Goal: Browse casually

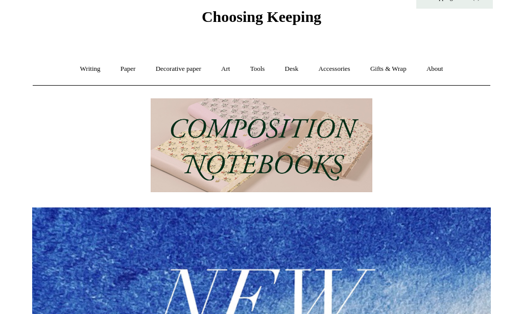
scroll to position [38, 0]
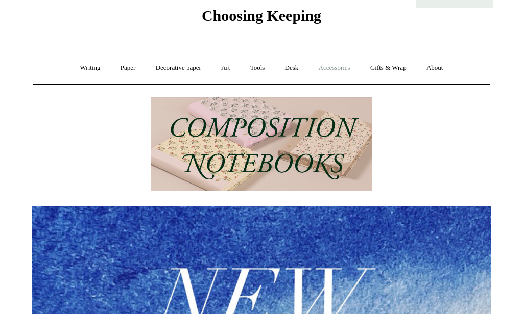
click at [349, 68] on link "Accessories +" at bounding box center [334, 68] width 50 height 27
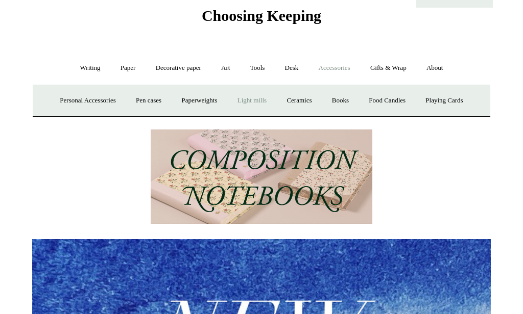
click at [258, 102] on link "Light mills" at bounding box center [251, 100] width 47 height 27
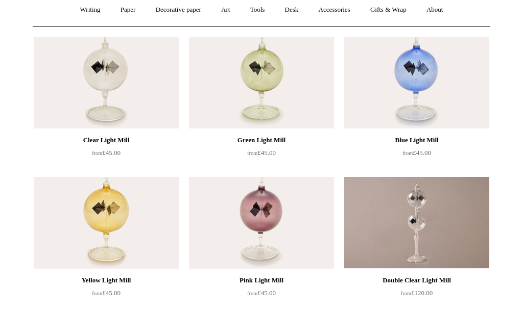
scroll to position [95, 0]
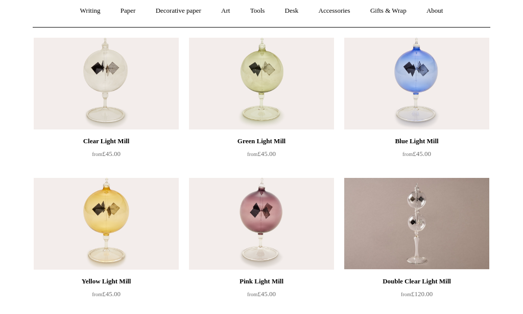
click at [418, 69] on img at bounding box center [416, 84] width 145 height 92
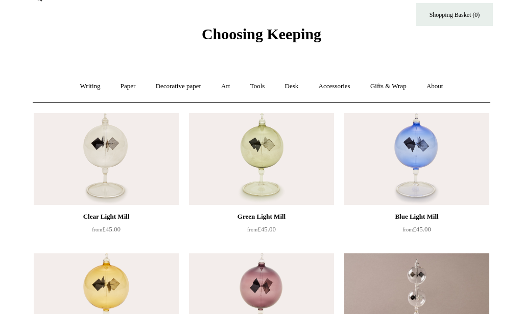
scroll to position [0, 0]
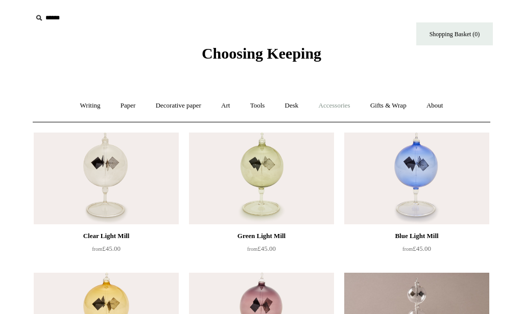
click at [329, 108] on link "Accessories +" at bounding box center [334, 105] width 50 height 27
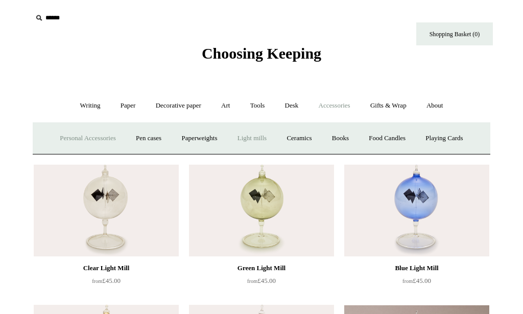
click at [96, 138] on link "Personal Accessories +" at bounding box center [88, 138] width 74 height 27
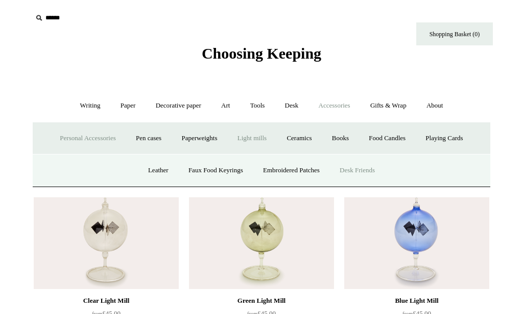
click at [351, 169] on link "Desk Friends" at bounding box center [357, 170] width 54 height 27
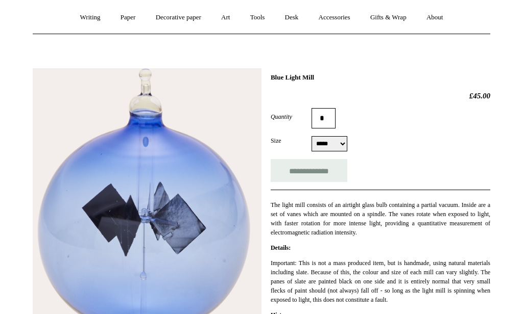
scroll to position [87, 0]
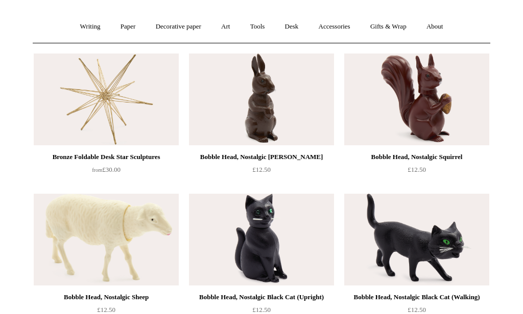
scroll to position [80, 0]
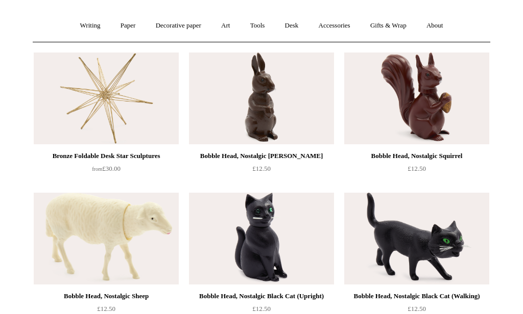
click at [431, 120] on img at bounding box center [416, 99] width 145 height 92
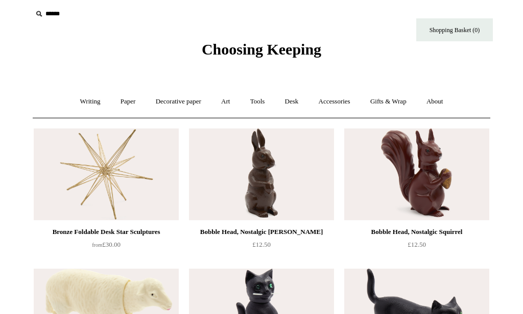
scroll to position [0, 0]
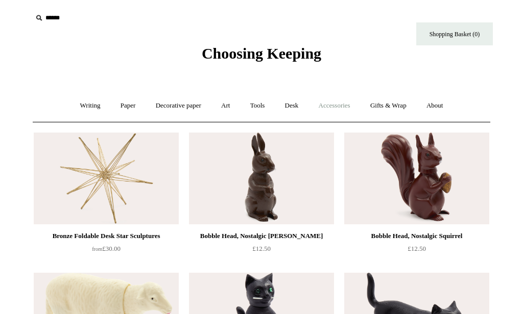
click at [343, 106] on link "Accessories +" at bounding box center [334, 105] width 50 height 27
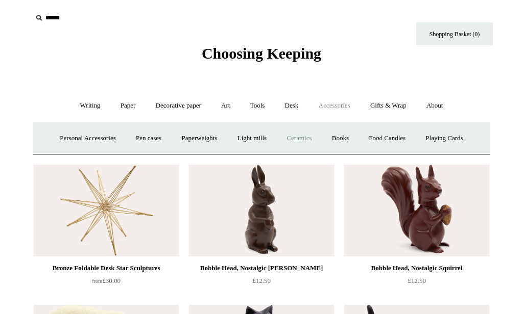
click at [305, 141] on link "Ceramics +" at bounding box center [298, 138] width 43 height 27
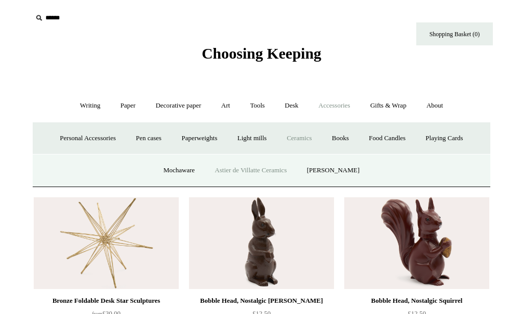
click at [289, 167] on link "Astier de Villatte Ceramics" at bounding box center [251, 170] width 90 height 27
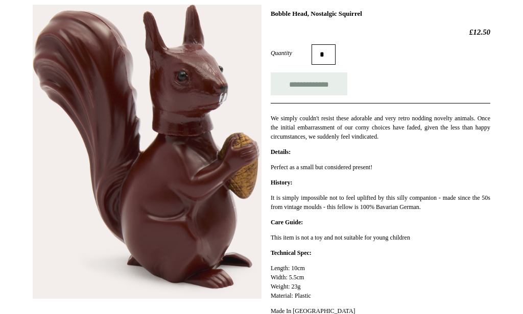
scroll to position [155, 0]
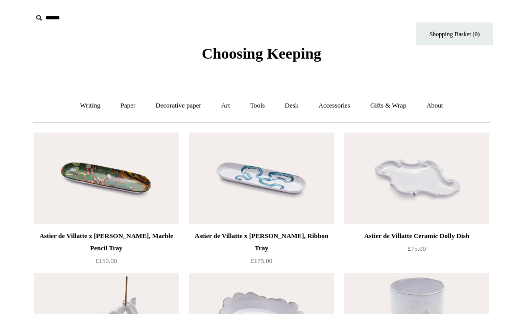
scroll to position [1, 0]
click at [226, 103] on link "Art +" at bounding box center [225, 105] width 27 height 27
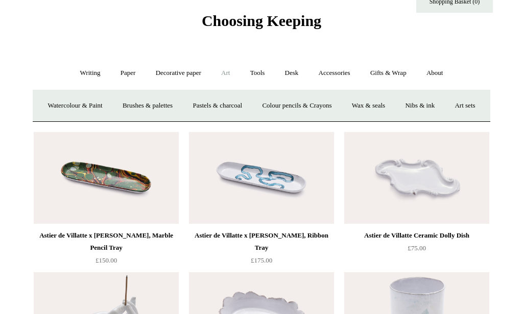
scroll to position [36, 0]
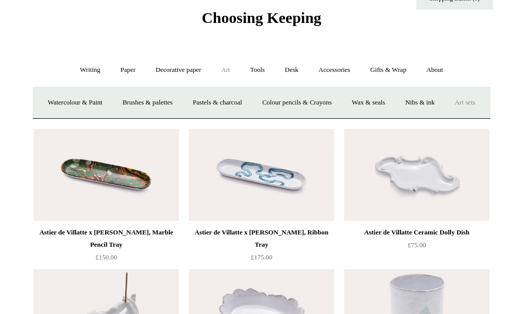
click at [445, 116] on link "Art sets" at bounding box center [464, 102] width 39 height 27
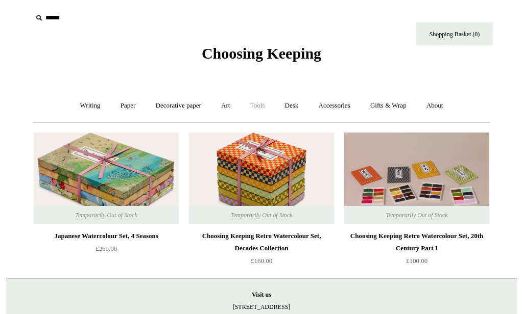
click at [261, 103] on link "Tools +" at bounding box center [257, 105] width 33 height 27
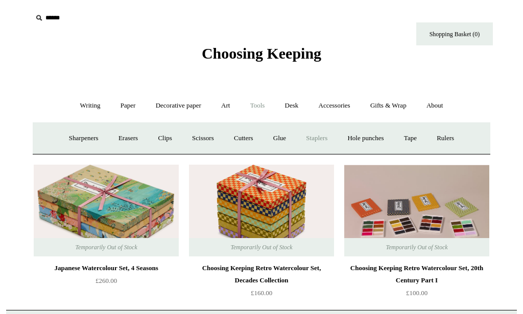
click at [309, 141] on link "Staplers +" at bounding box center [317, 138] width 40 height 27
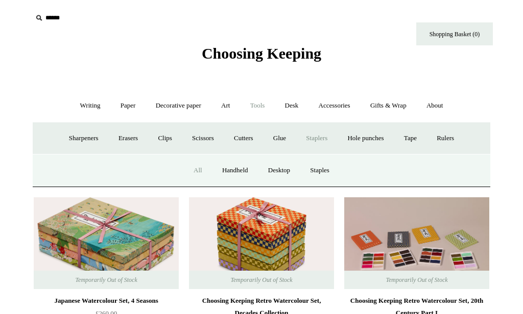
click at [193, 169] on link "All" at bounding box center [197, 170] width 27 height 27
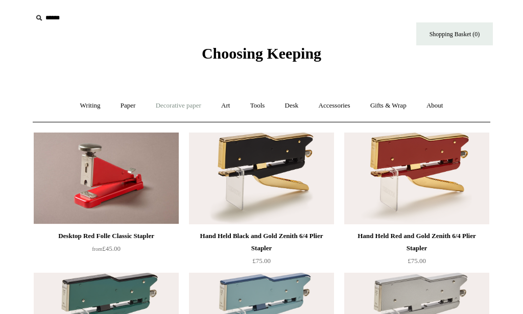
click at [175, 107] on link "Decorative paper +" at bounding box center [179, 105] width 64 height 27
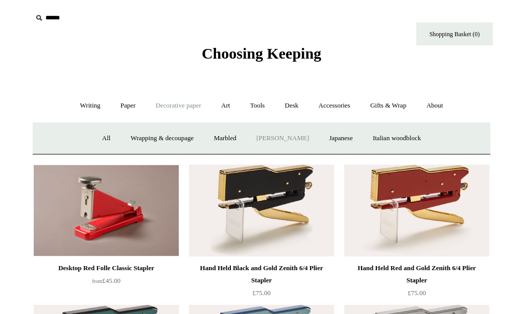
click at [292, 138] on link "[PERSON_NAME]" at bounding box center [282, 138] width 71 height 27
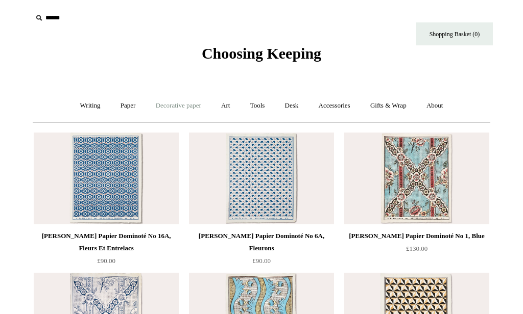
click at [188, 107] on link "Decorative paper +" at bounding box center [179, 105] width 64 height 27
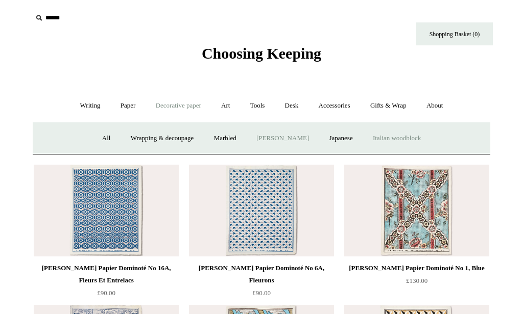
click at [418, 138] on link "Italian woodblock" at bounding box center [397, 138] width 66 height 27
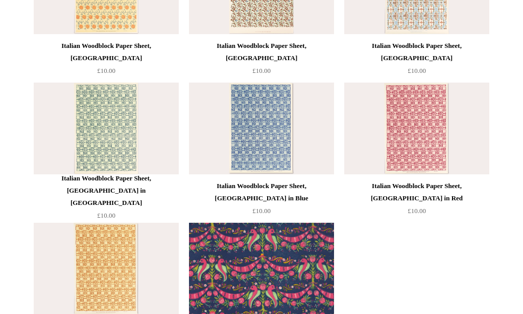
scroll to position [188, 0]
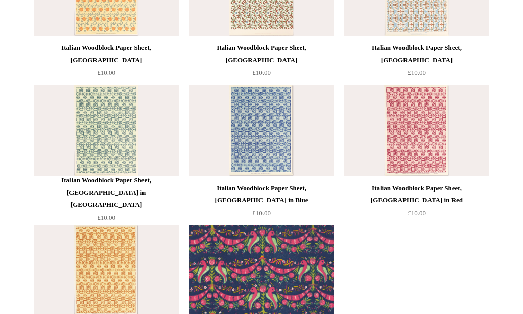
click at [264, 156] on img at bounding box center [261, 131] width 145 height 92
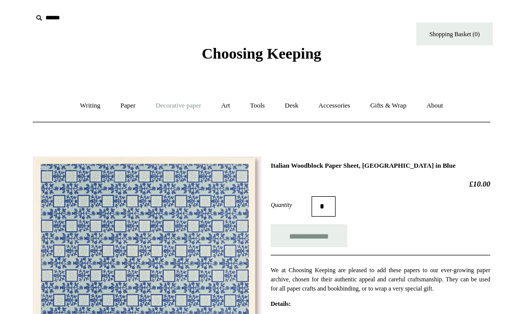
click at [181, 107] on link "Decorative paper +" at bounding box center [179, 105] width 64 height 27
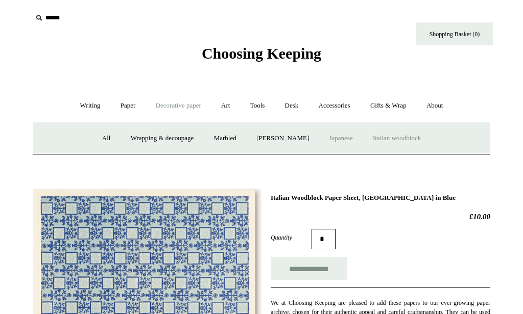
click at [345, 139] on link "Japanese" at bounding box center [341, 138] width 42 height 27
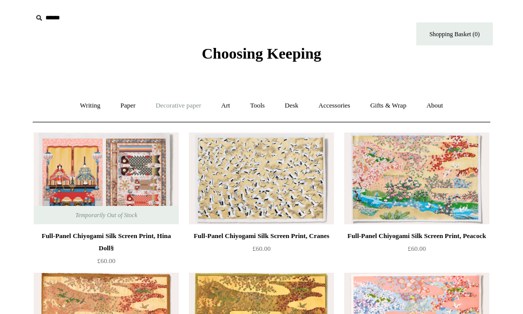
click at [189, 102] on link "Decorative paper +" at bounding box center [179, 105] width 64 height 27
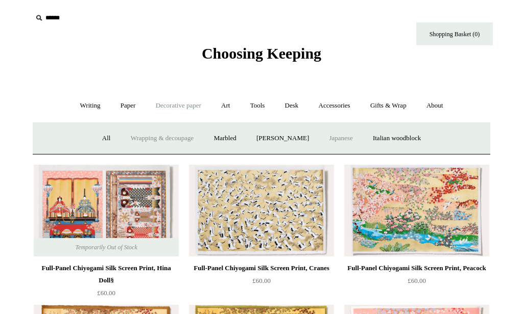
click at [175, 137] on link "Wrapping & decoupage" at bounding box center [163, 138] width 82 height 27
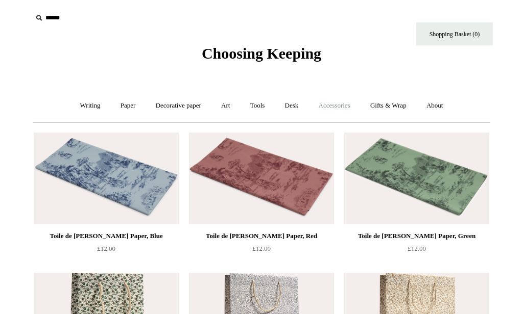
click at [339, 110] on link "Accessories +" at bounding box center [334, 105] width 50 height 27
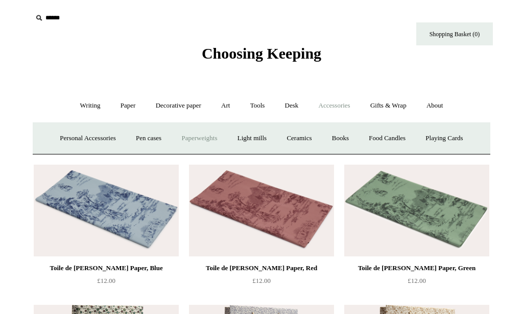
click at [184, 140] on link "Paperweights +" at bounding box center [199, 138] width 54 height 27
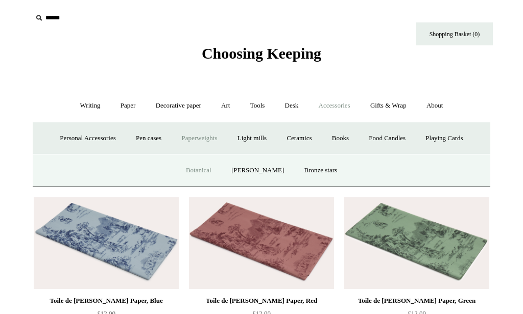
click at [204, 168] on link "Botanical" at bounding box center [199, 170] width 44 height 27
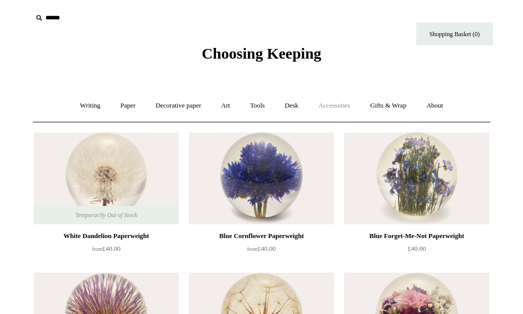
click at [349, 105] on link "Accessories +" at bounding box center [334, 105] width 50 height 27
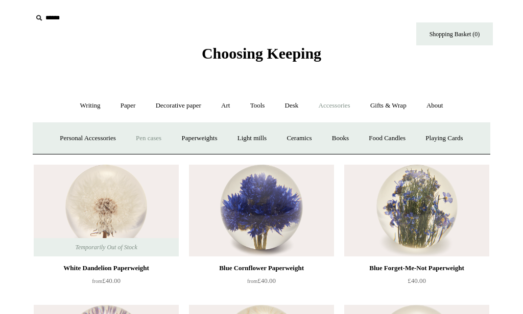
click at [152, 137] on link "Pen cases" at bounding box center [149, 138] width 44 height 27
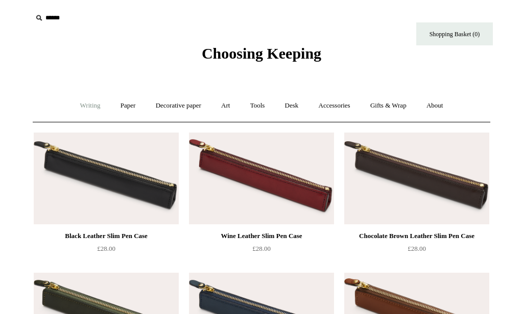
click at [81, 106] on link "Writing +" at bounding box center [90, 105] width 39 height 27
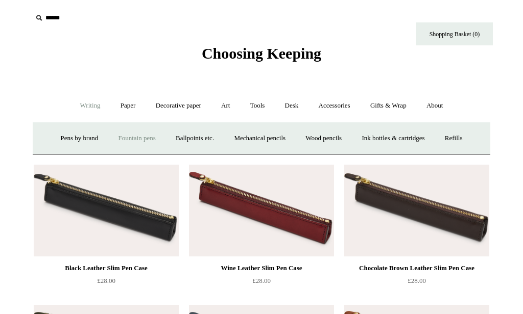
click at [135, 142] on link "Fountain pens +" at bounding box center [137, 138] width 56 height 27
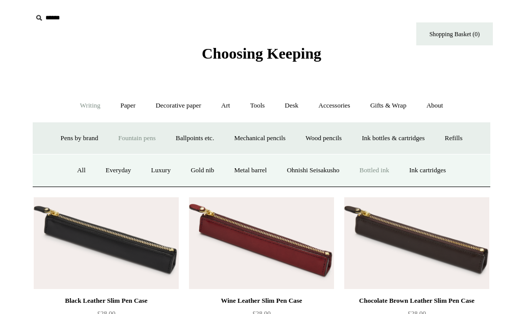
click at [383, 175] on link "Bottled ink" at bounding box center [374, 170] width 48 height 27
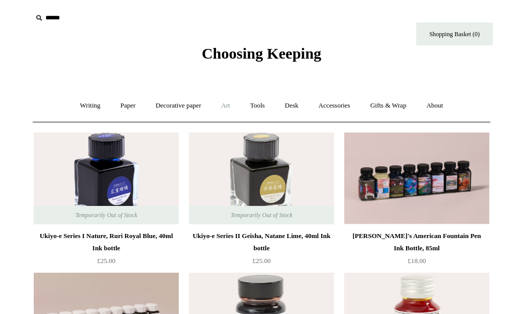
click at [223, 101] on link "Art +" at bounding box center [225, 105] width 27 height 27
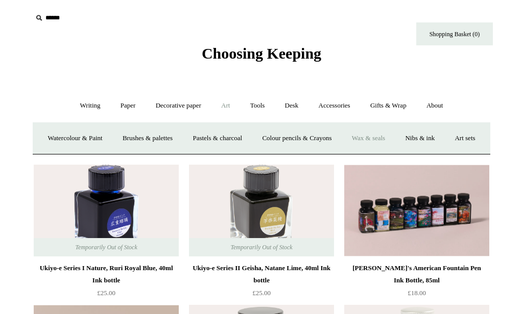
click at [394, 138] on link "Wax & seals" at bounding box center [369, 138] width 52 height 27
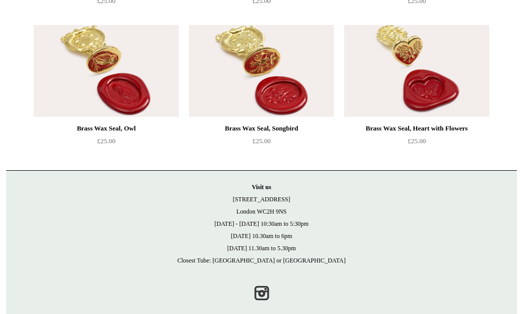
scroll to position [966, 0]
